Goal: Complete application form: Complete application form

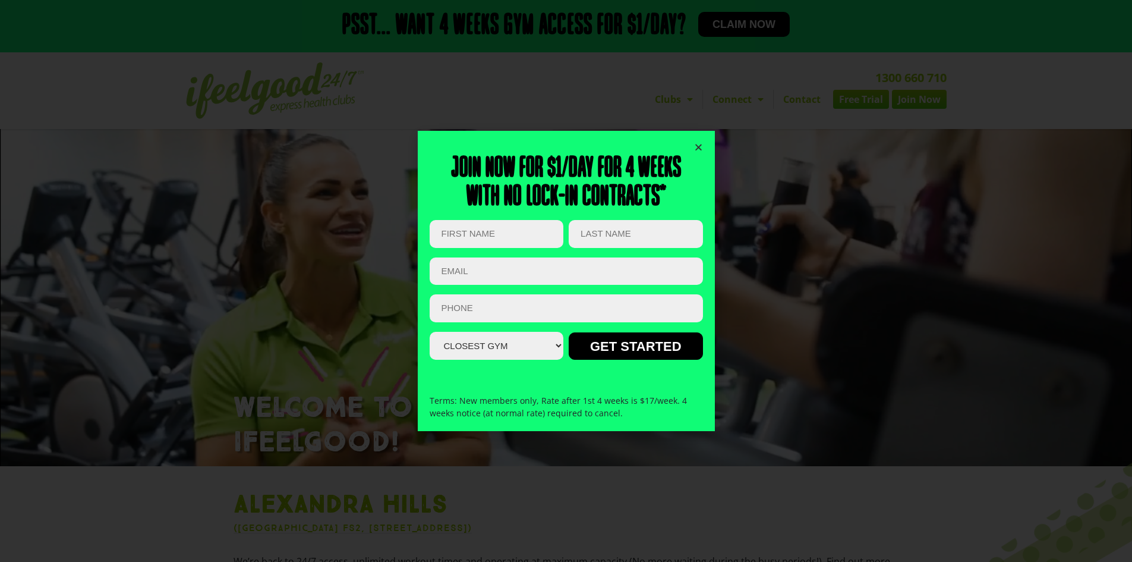
click at [695, 150] on icon "Close" at bounding box center [698, 147] width 9 height 9
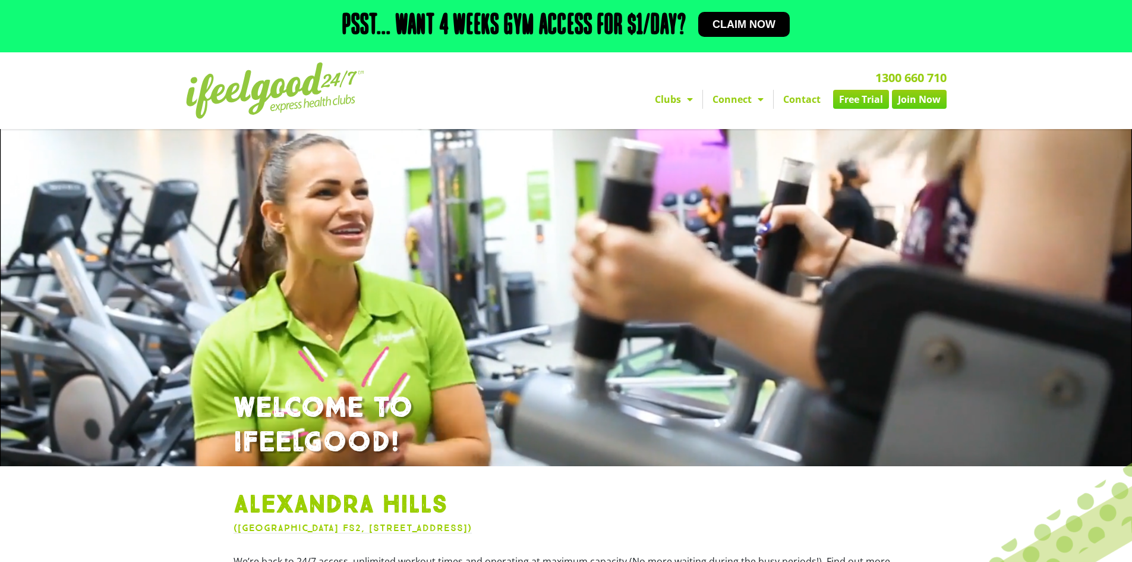
click at [914, 89] on div "1300 660 710 Clubs [GEOGRAPHIC_DATA] [GEOGRAPHIC_DATA] [GEOGRAPHIC_DATA] [GEOGR…" at bounding box center [701, 90] width 502 height 68
click at [909, 104] on link "Join Now" at bounding box center [919, 99] width 55 height 19
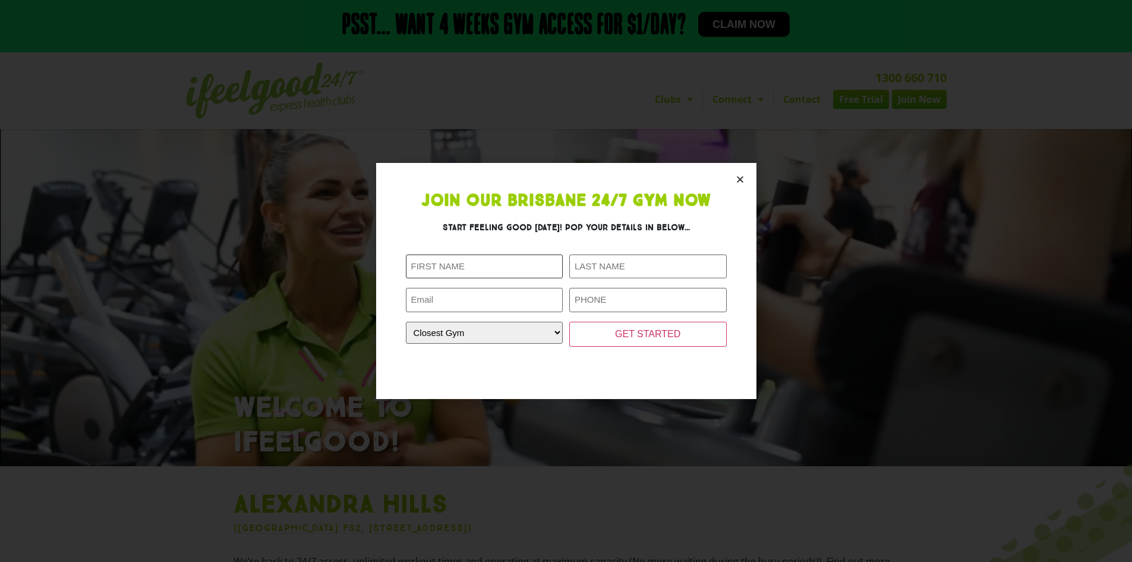
click at [477, 269] on input "First Name (Required)" at bounding box center [484, 266] width 157 height 24
type input "[PERSON_NAME]"
click at [609, 267] on input "Last Name (Required)" at bounding box center [647, 266] width 157 height 24
type input "Flaksbard"
type input "[EMAIL_ADDRESS][DOMAIN_NAME]"
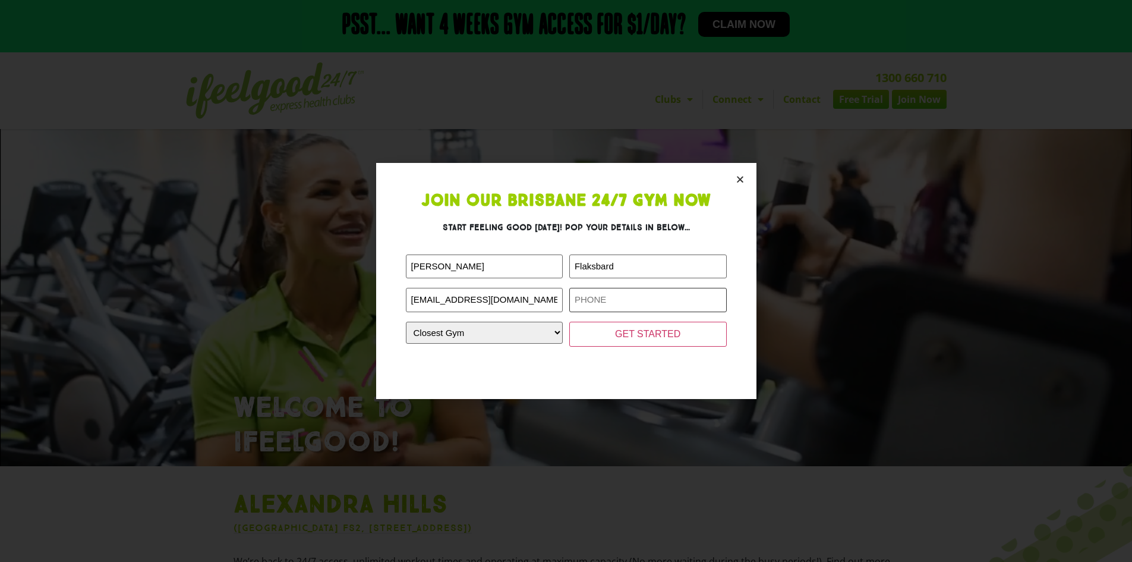
type input "0480144753"
click at [474, 338] on select "Closest Gym [GEOGRAPHIC_DATA] [GEOGRAPHIC_DATA] [GEOGRAPHIC_DATA] [GEOGRAPHIC_D…" at bounding box center [484, 333] width 157 height 22
select select "Alexandra Hills"
click at [406, 322] on select "Closest Gym [GEOGRAPHIC_DATA] [GEOGRAPHIC_DATA] [GEOGRAPHIC_DATA] [GEOGRAPHIC_D…" at bounding box center [484, 333] width 157 height 22
click at [695, 326] on input "GET STARTED" at bounding box center [647, 334] width 157 height 25
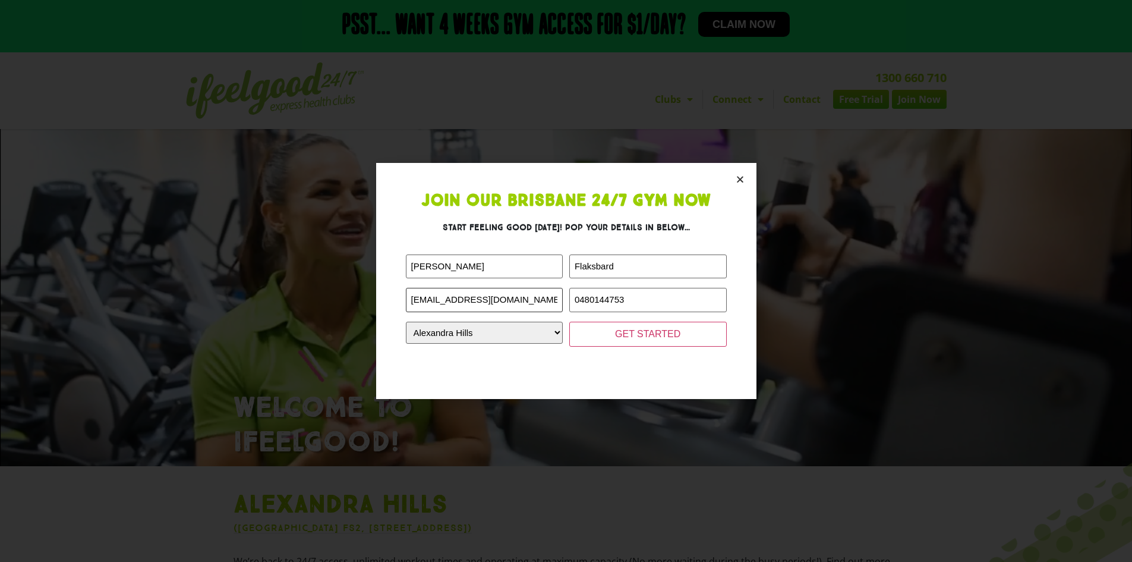
click at [443, 303] on input "[EMAIL_ADDRESS][DOMAIN_NAME]" at bounding box center [484, 300] width 157 height 24
click at [431, 304] on input "[EMAIL_ADDRESS][DOMAIN_NAME]" at bounding box center [484, 300] width 157 height 24
type input "[EMAIL_ADDRESS][DOMAIN_NAME]"
click at [651, 335] on input "GET STARTED" at bounding box center [647, 334] width 157 height 25
click at [644, 341] on input "GET STARTED" at bounding box center [647, 334] width 157 height 25
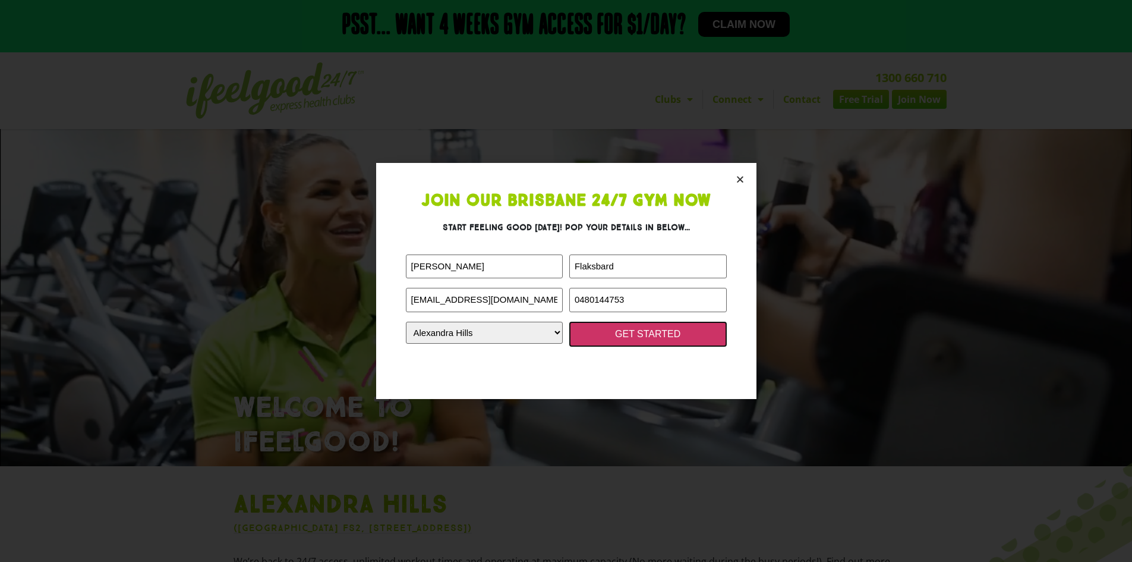
click at [677, 340] on input "GET STARTED" at bounding box center [647, 334] width 157 height 25
click at [653, 337] on input "GET STARTED" at bounding box center [647, 334] width 157 height 25
click at [636, 340] on input "GET STARTED" at bounding box center [647, 334] width 157 height 25
click at [636, 341] on input "GET STARTED" at bounding box center [647, 334] width 157 height 25
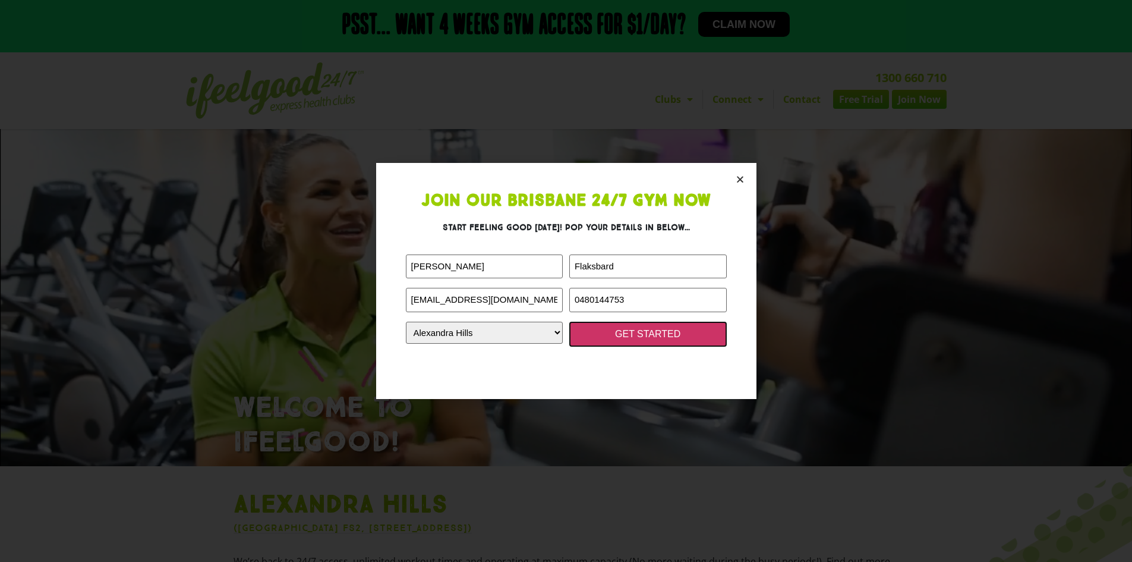
click at [636, 341] on input "GET STARTED" at bounding box center [647, 334] width 157 height 25
click at [635, 380] on section "Join Our Brisbane 24/7 Gym Now Start feeling good [DATE]! Pop your details in b…" at bounding box center [566, 280] width 380 height 235
click at [511, 276] on input "[PERSON_NAME]" at bounding box center [484, 266] width 157 height 24
click at [531, 301] on input "[EMAIL_ADDRESS][DOMAIN_NAME]" at bounding box center [484, 300] width 157 height 24
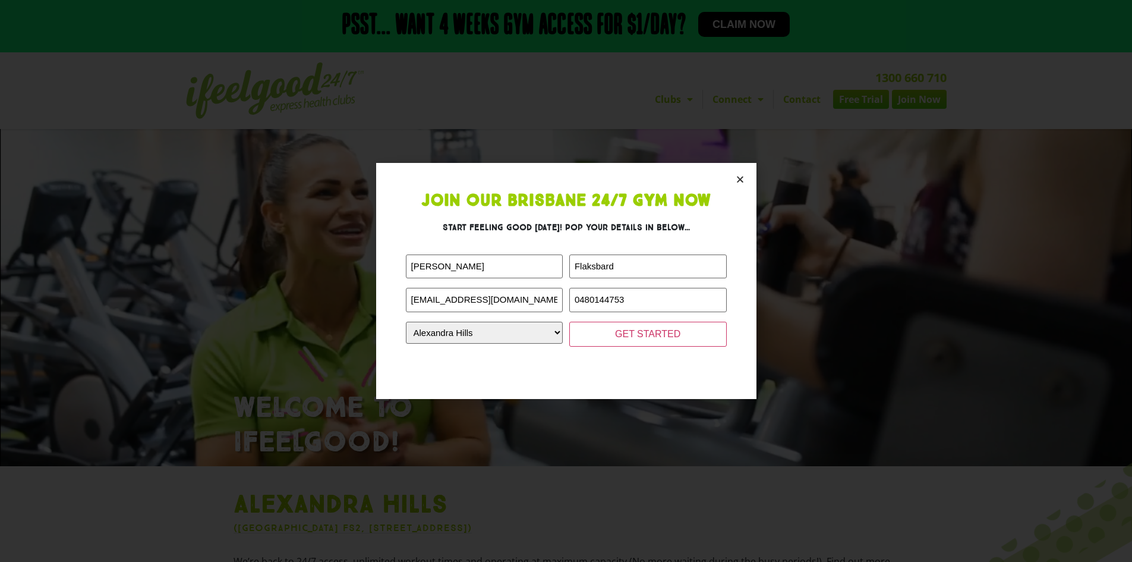
click at [597, 376] on section "Join Our Brisbane 24/7 Gym Now Start feeling good [DATE]! Pop your details in b…" at bounding box center [566, 280] width 380 height 235
click at [546, 298] on input "[EMAIL_ADDRESS][DOMAIN_NAME]" at bounding box center [484, 300] width 157 height 24
click at [569, 322] on input "GET STARTED" at bounding box center [647, 334] width 157 height 25
click at [547, 332] on select "Closest Gym [GEOGRAPHIC_DATA] [GEOGRAPHIC_DATA] [GEOGRAPHIC_DATA] [GEOGRAPHIC_D…" at bounding box center [484, 333] width 157 height 22
click at [406, 322] on select "Closest Gym [GEOGRAPHIC_DATA] [GEOGRAPHIC_DATA] [GEOGRAPHIC_DATA] [GEOGRAPHIC_D…" at bounding box center [484, 333] width 157 height 22
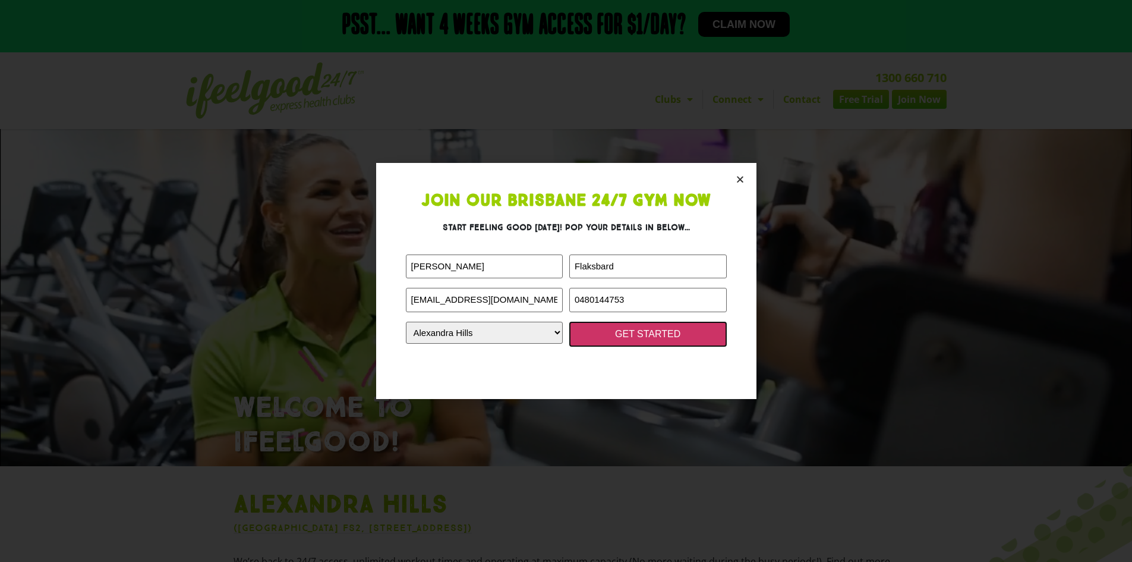
click at [620, 339] on input "GET STARTED" at bounding box center [647, 334] width 157 height 25
click at [668, 331] on input "GET STARTED" at bounding box center [647, 334] width 157 height 25
click at [648, 339] on input "GET STARTED" at bounding box center [647, 334] width 157 height 25
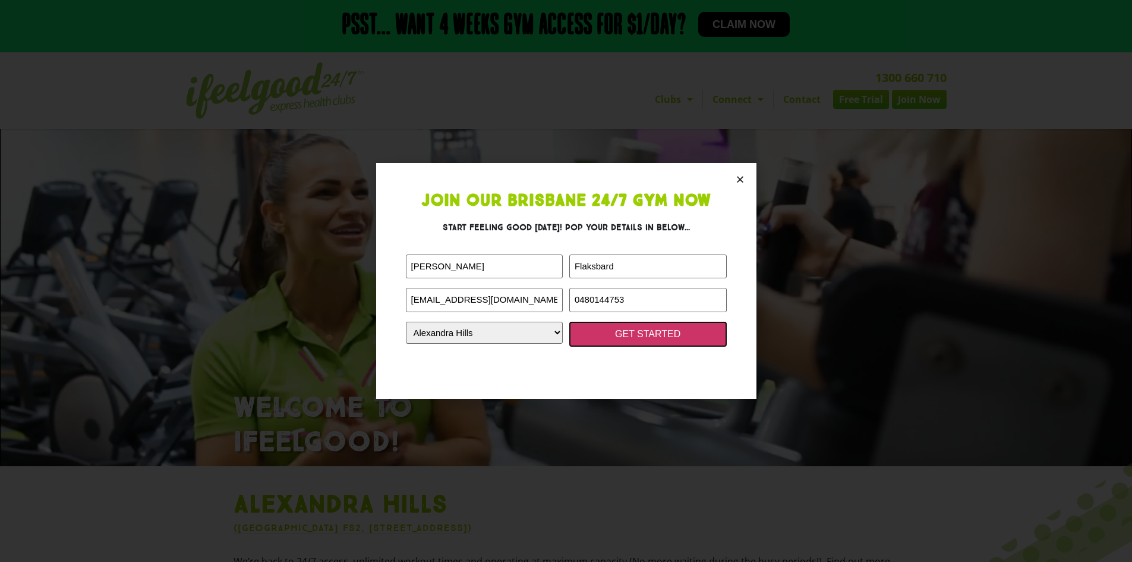
click at [648, 339] on input "GET STARTED" at bounding box center [647, 334] width 157 height 25
click at [703, 378] on section "Join Our Brisbane 24/7 Gym Now Start feeling good [DATE]! Pop your details in b…" at bounding box center [566, 280] width 380 height 235
drag, startPoint x: 673, startPoint y: 316, endPoint x: 669, endPoint y: 336, distance: 20.8
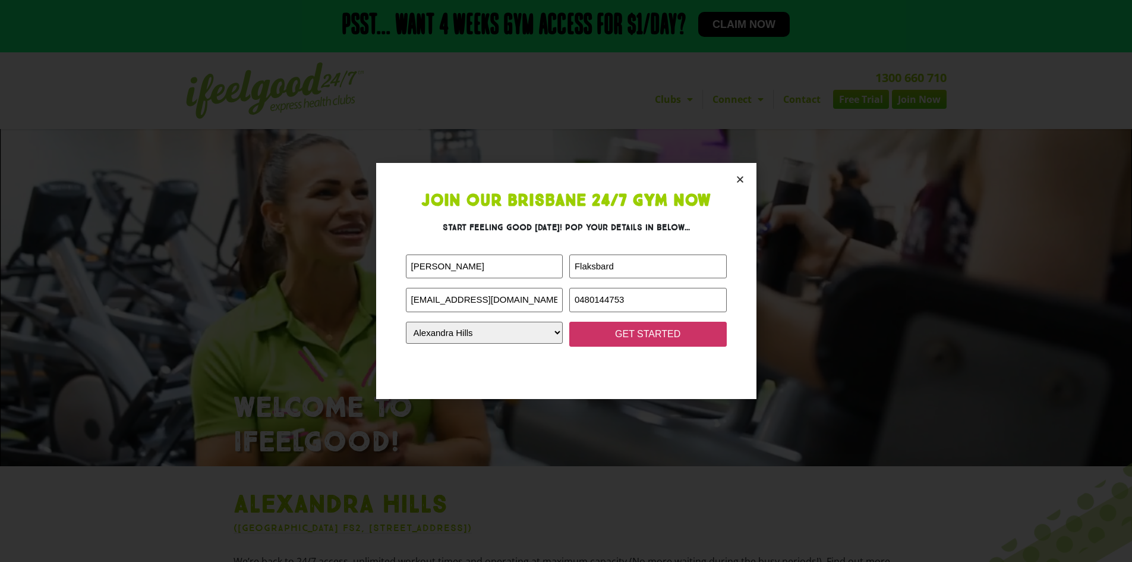
click at [672, 319] on div "URL This field is for validation purposes and should be left unchanged. First N…" at bounding box center [566, 300] width 321 height 92
click at [669, 340] on input "GET STARTED" at bounding box center [647, 334] width 157 height 25
click at [745, 181] on section "Join Our Brisbane 24/7 Gym Now Start feeling good [DATE]! Pop your details in b…" at bounding box center [566, 280] width 380 height 235
click at [670, 323] on input "GET STARTED" at bounding box center [647, 334] width 157 height 25
click at [654, 289] on input "0480144753" at bounding box center [647, 300] width 157 height 24
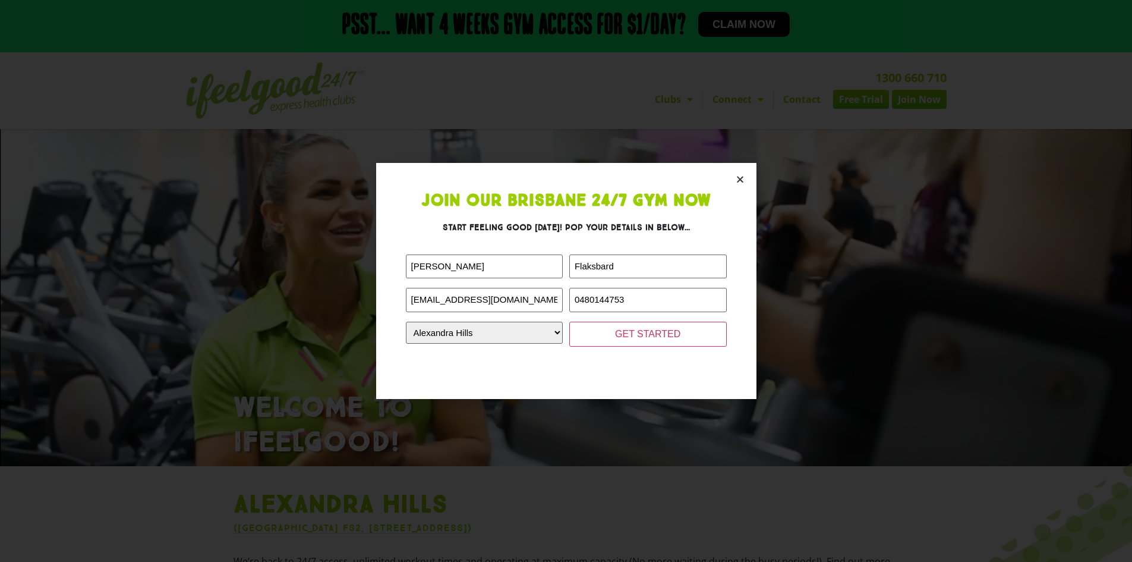
click at [737, 187] on section "Join Our Brisbane 24/7 Gym Now Start feeling good [DATE]! Pop your details in b…" at bounding box center [566, 280] width 380 height 235
click at [739, 177] on icon "Close" at bounding box center [740, 179] width 9 height 9
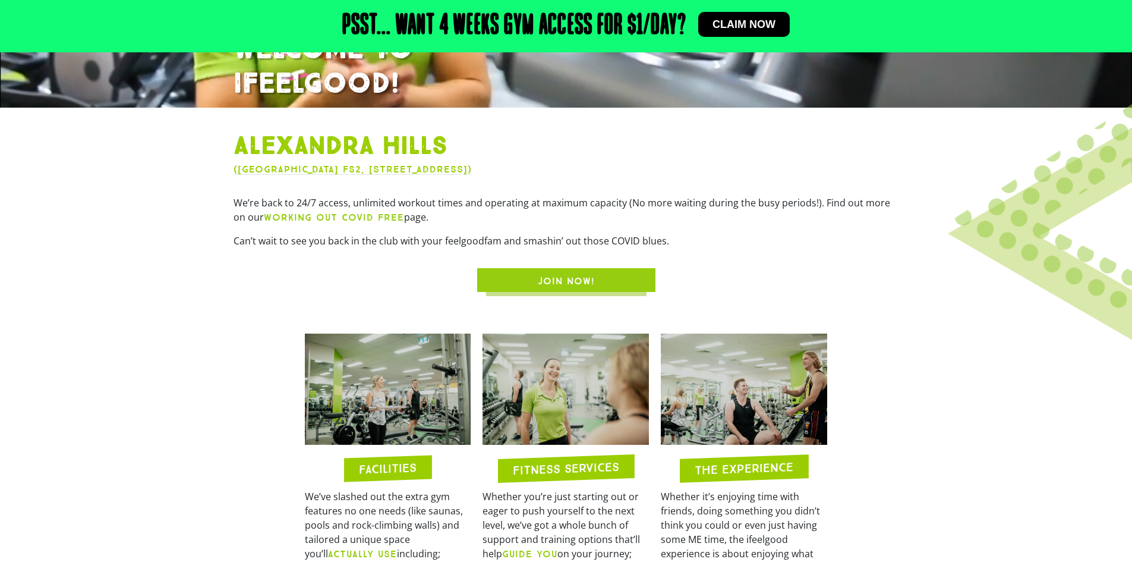
scroll to position [535, 0]
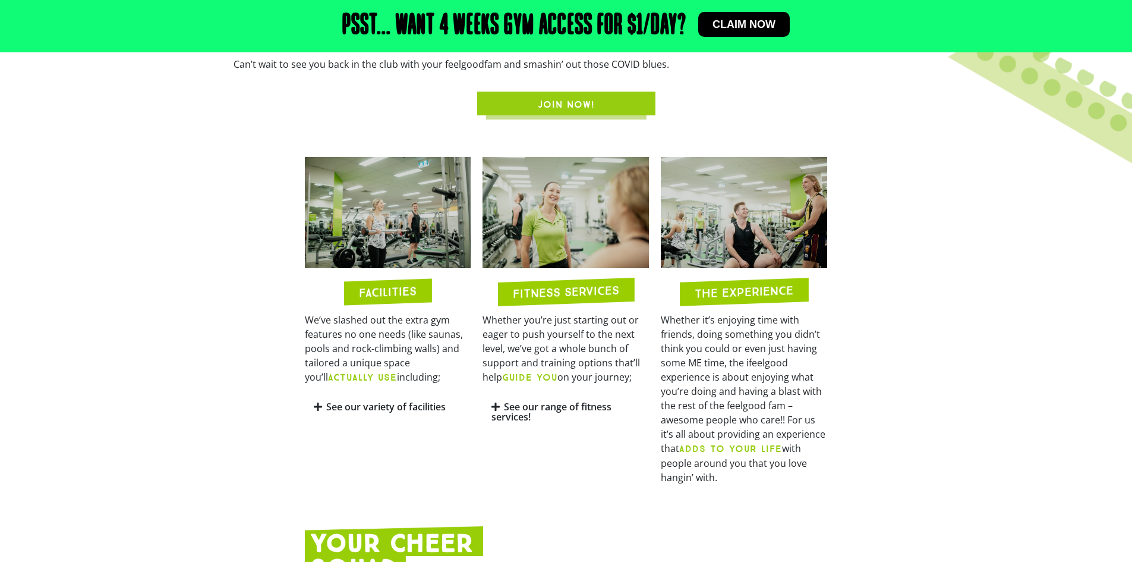
click at [578, 109] on span "JOIN NOW!" at bounding box center [566, 104] width 57 height 14
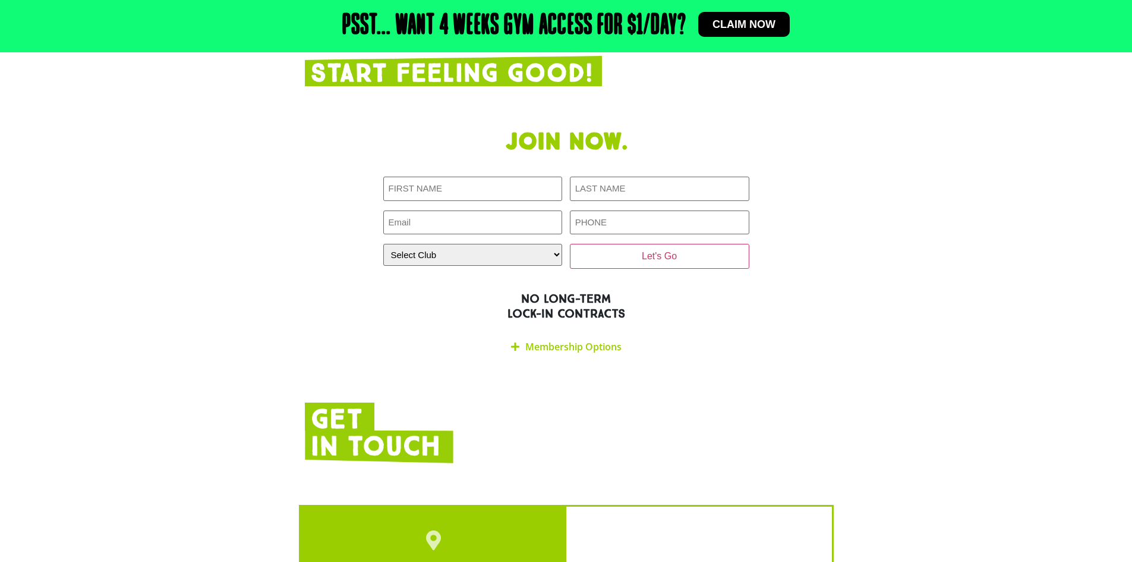
scroll to position [1574, 0]
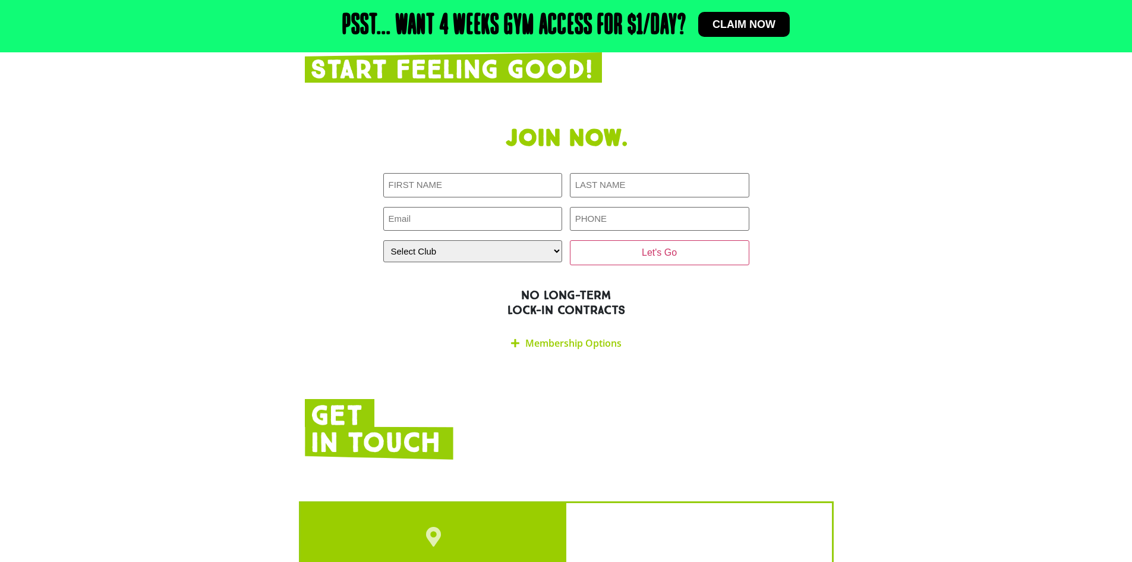
click at [511, 165] on div "First NAME (Required) LAST NAME (Required) Email (Required) PHONE (Required) Se…" at bounding box center [566, 226] width 366 height 123
click at [516, 173] on input "First NAME (Required)" at bounding box center [472, 185] width 179 height 24
type input "[PERSON_NAME]"
type input "Flaksbard"
type input "[EMAIL_ADDRESS][DOMAIN_NAME]"
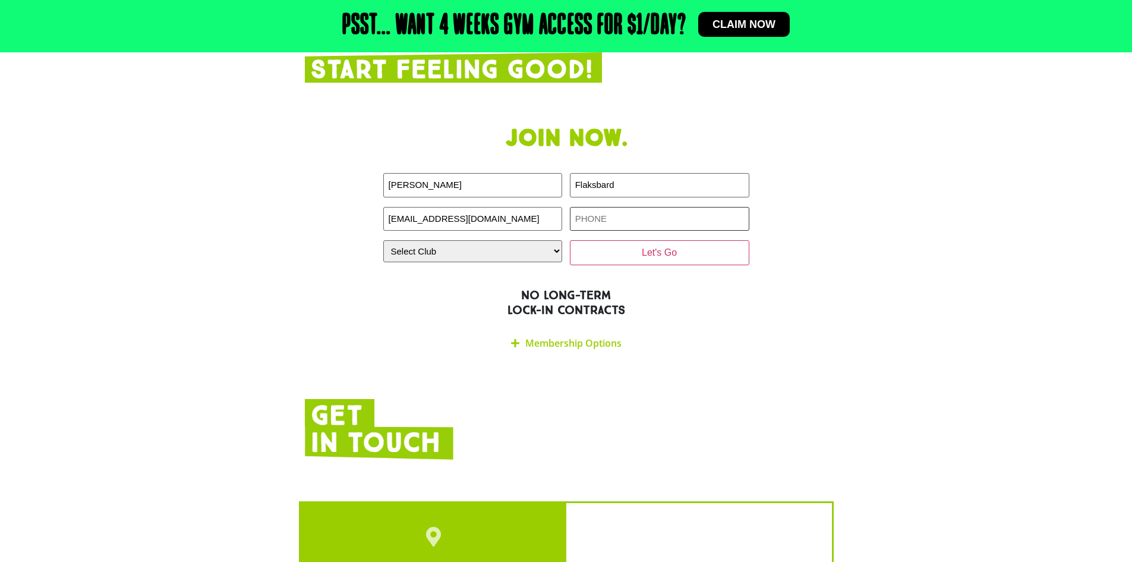
type input "0480144753"
click at [408, 207] on input "[EMAIL_ADDRESS][DOMAIN_NAME]" at bounding box center [472, 219] width 179 height 24
type input "[EMAIL_ADDRESS][DOMAIN_NAME]"
click at [527, 240] on select "Select Club [GEOGRAPHIC_DATA] [GEOGRAPHIC_DATA] [GEOGRAPHIC_DATA] [GEOGRAPHIC_D…" at bounding box center [472, 251] width 179 height 22
select select "Alexandra Hills"
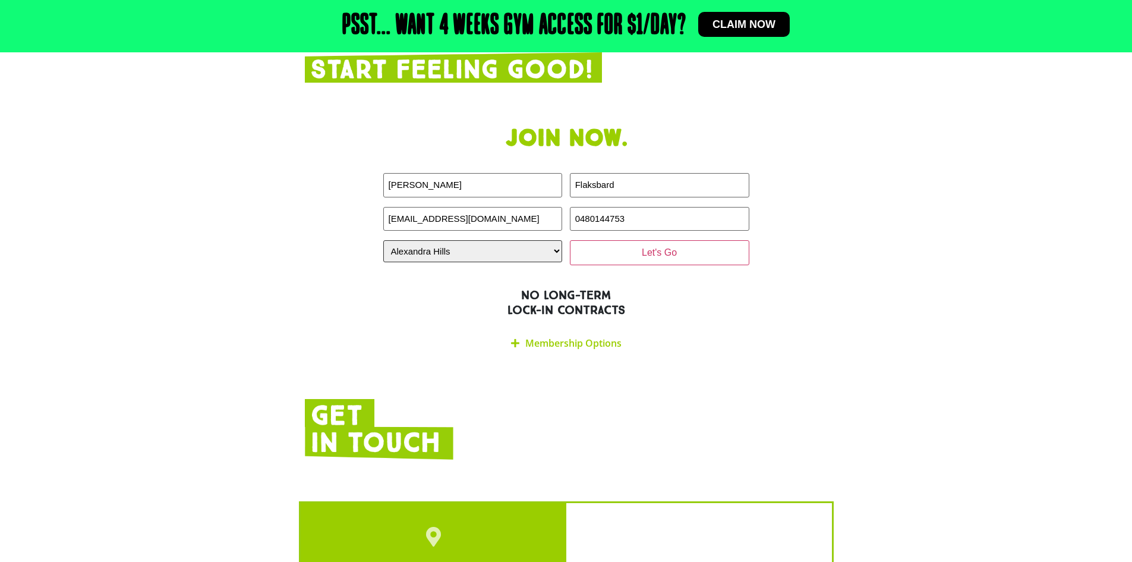
click at [383, 240] on select "Select Club [GEOGRAPHIC_DATA] [GEOGRAPHIC_DATA] [GEOGRAPHIC_DATA] [GEOGRAPHIC_D…" at bounding box center [472, 251] width 179 height 22
click at [651, 241] on input "Let's Go" at bounding box center [659, 252] width 179 height 25
click at [588, 336] on link "Membership Options" at bounding box center [573, 342] width 96 height 13
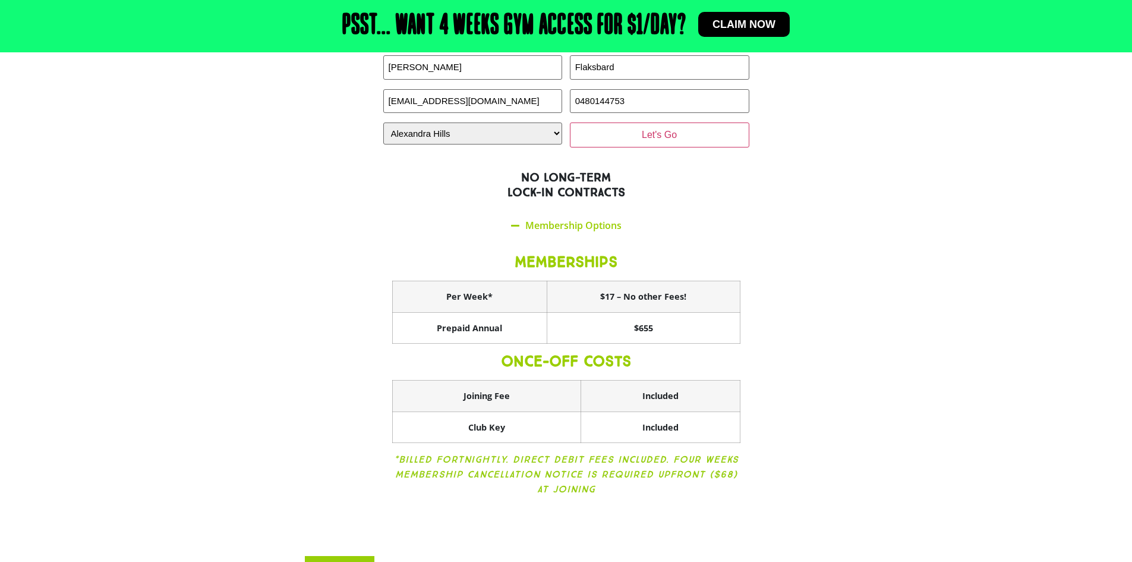
scroll to position [1693, 0]
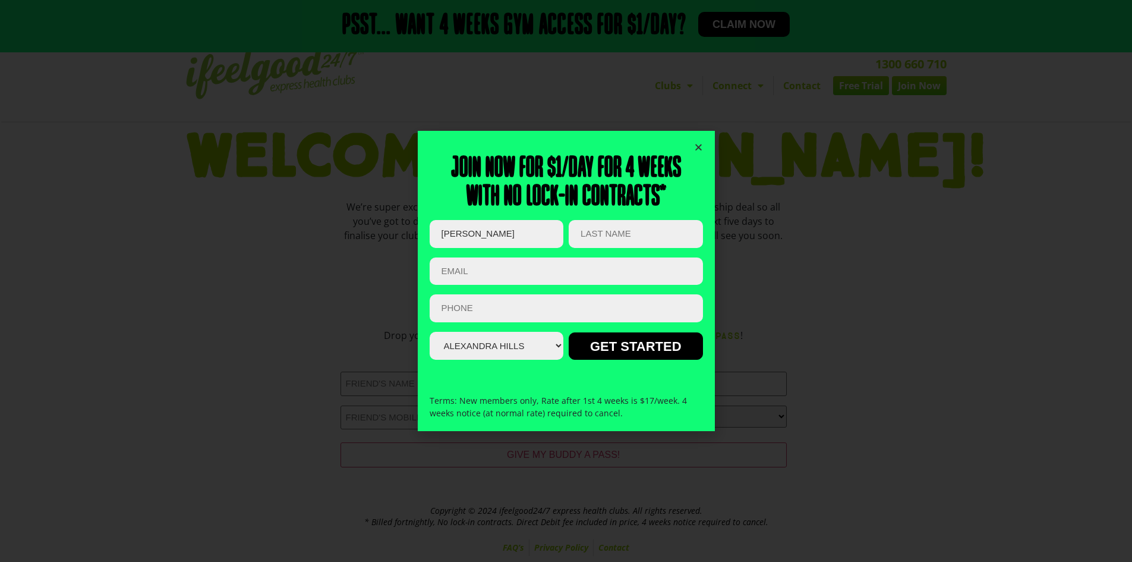
click at [700, 146] on icon "Close" at bounding box center [698, 147] width 9 height 9
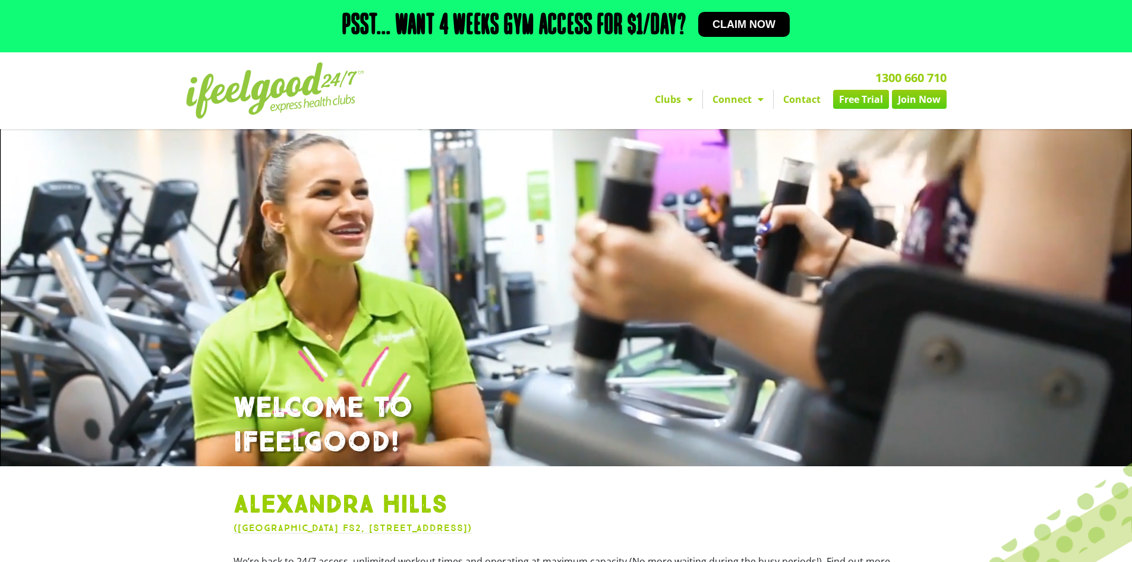
select select "Alexandra Hills"
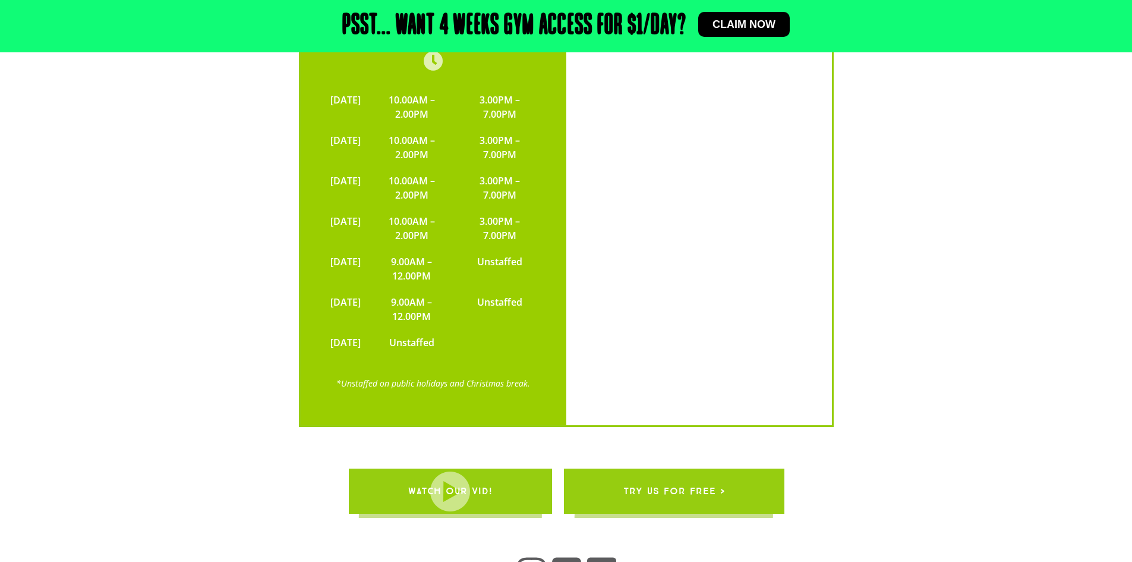
scroll to position [2437, 0]
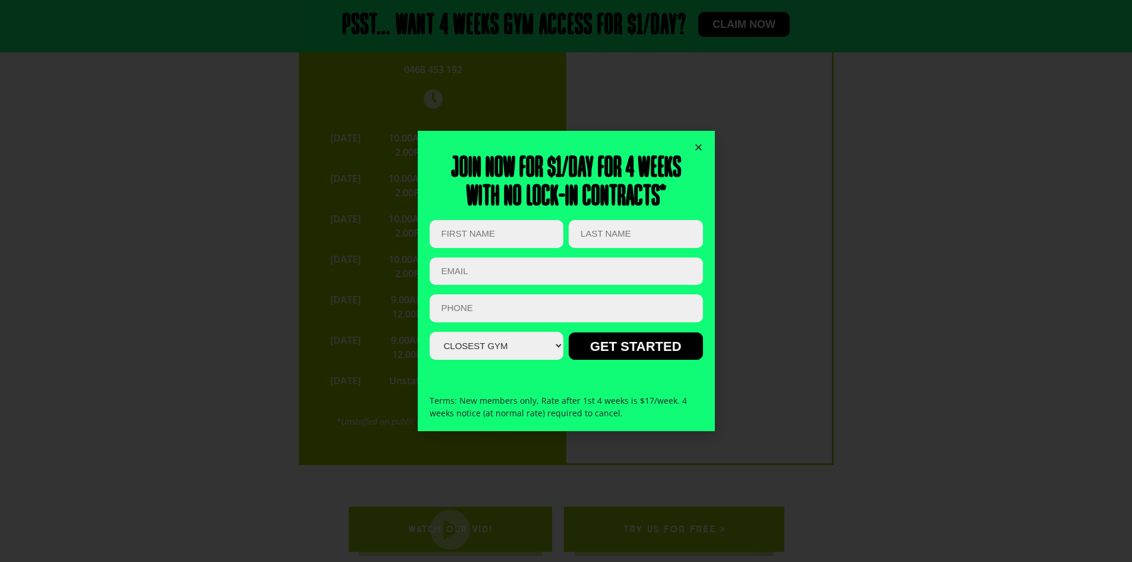
click at [694, 146] on icon "Close" at bounding box center [698, 147] width 9 height 9
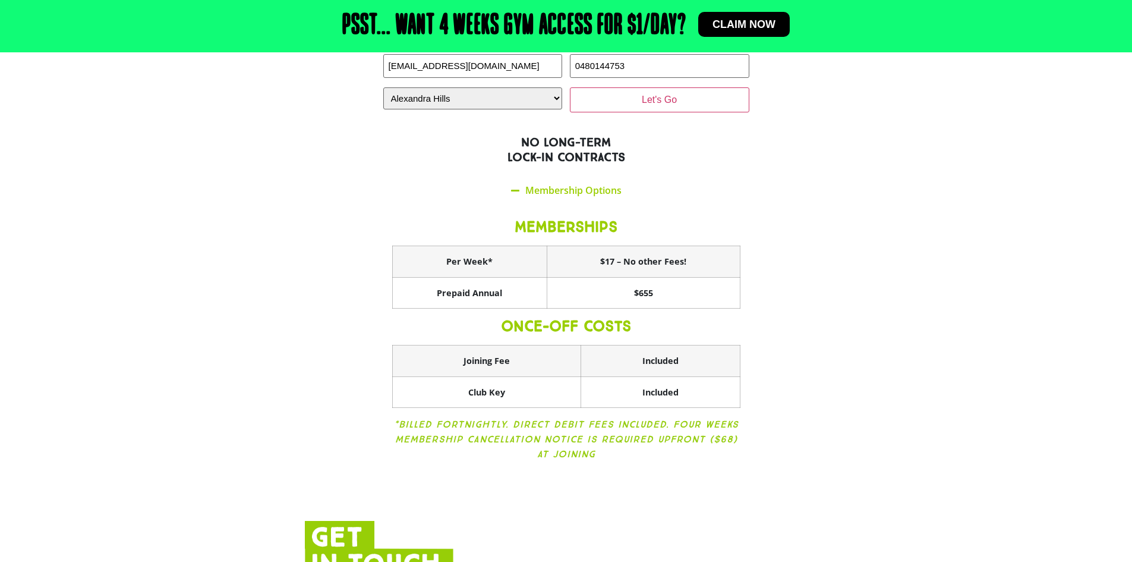
scroll to position [1738, 0]
